Goal: Find specific page/section: Find specific page/section

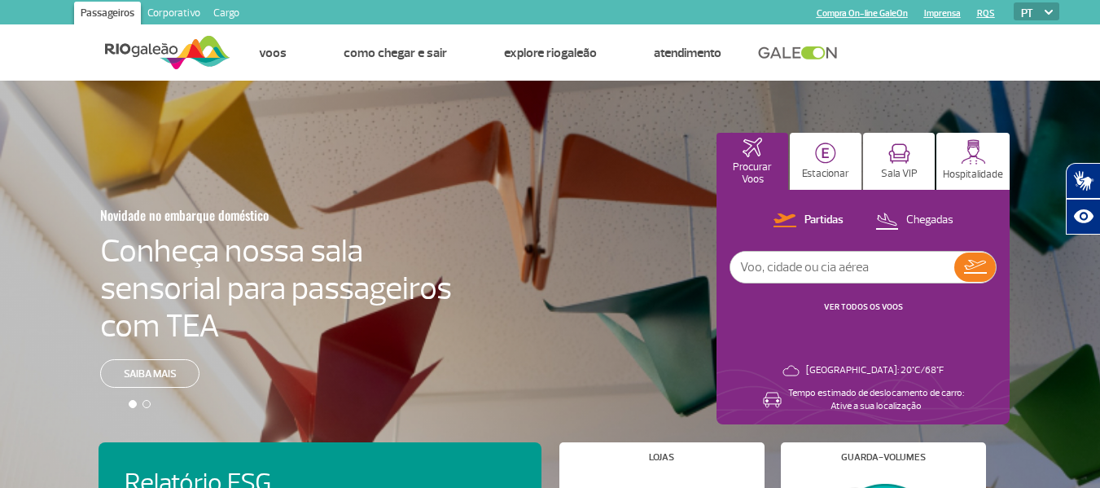
click at [948, 14] on link "Imprensa" at bounding box center [942, 13] width 37 height 11
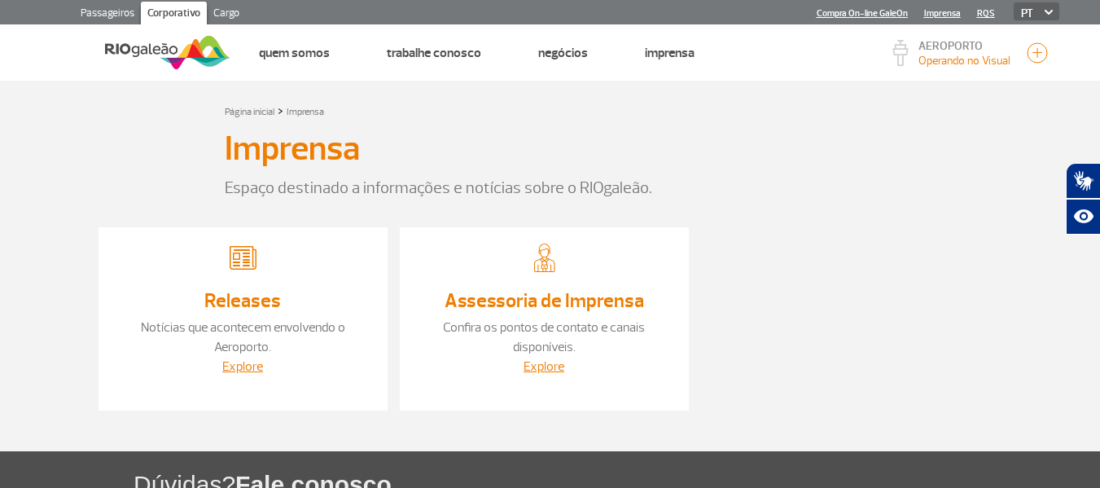
click at [246, 290] on link "Releases" at bounding box center [242, 300] width 77 height 24
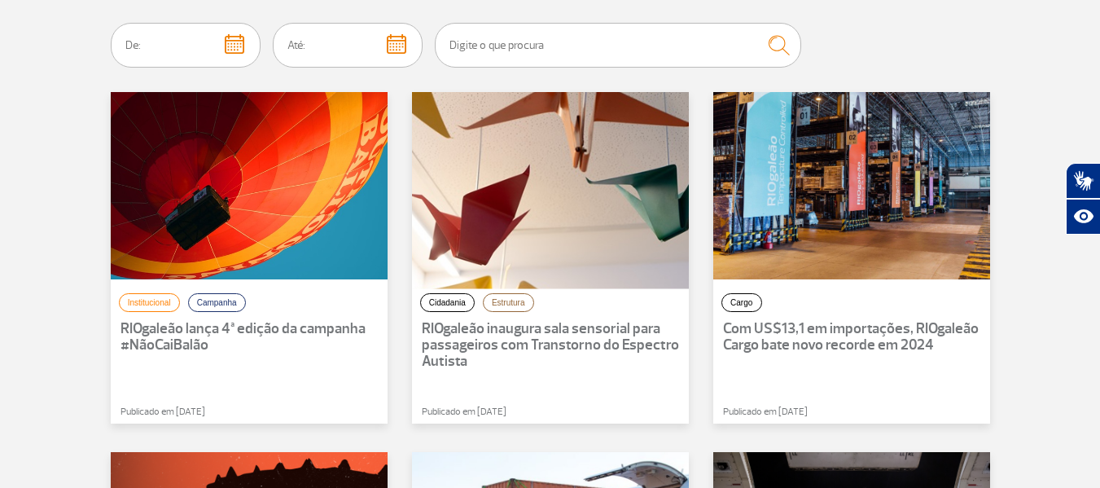
scroll to position [163, 0]
